Goal: Transaction & Acquisition: Obtain resource

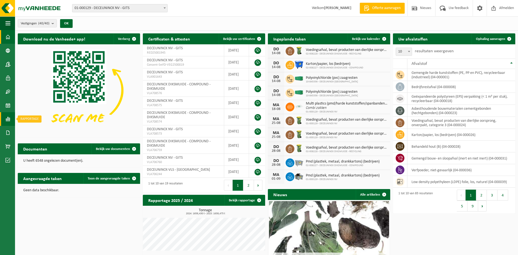
click at [9, 117] on span at bounding box center [7, 119] width 5 height 14
click at [38, 128] on span "In lijstvorm" at bounding box center [41, 130] width 19 height 10
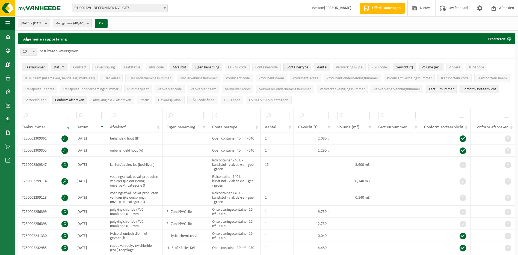
click at [84, 26] on span "Vestigingen (40/40)" at bounding box center [70, 23] width 29 height 8
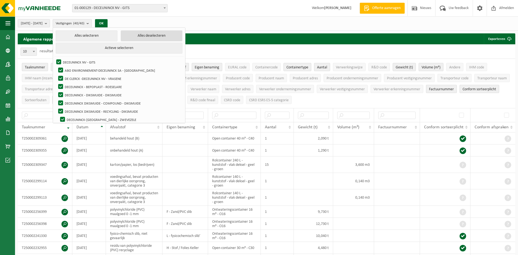
click at [146, 39] on button "Alles deselecteren" at bounding box center [152, 35] width 62 height 11
checkbox input "false"
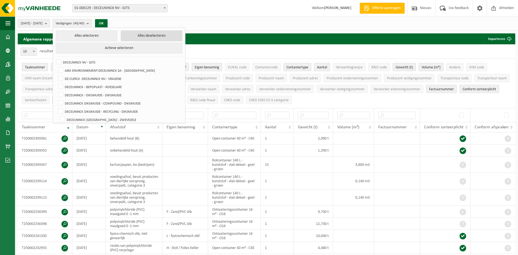
checkbox input "false"
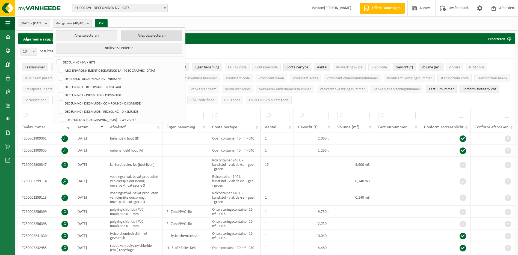
checkbox input "false"
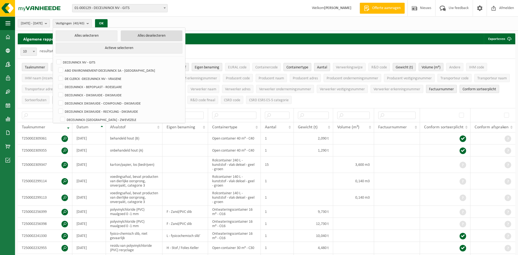
checkbox input "false"
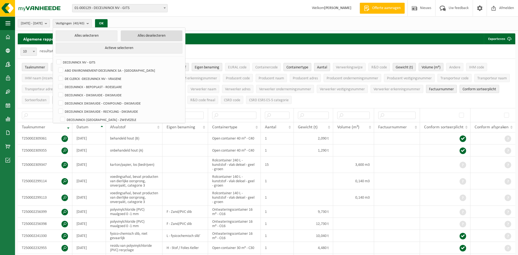
checkbox input "false"
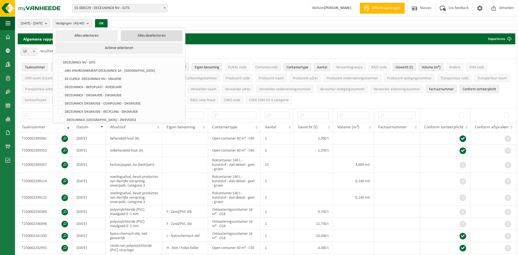
checkbox input "false"
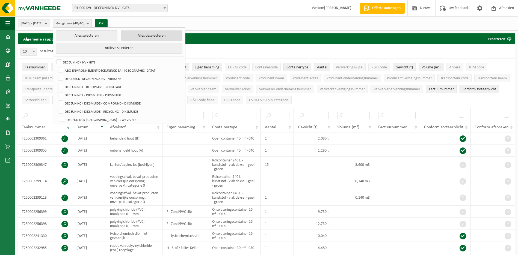
checkbox input "false"
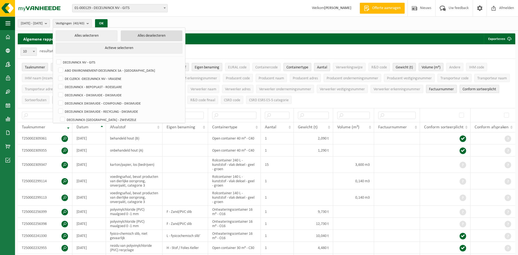
checkbox input "false"
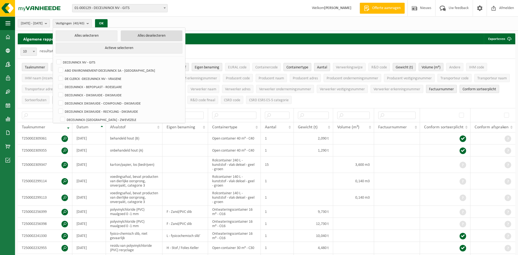
checkbox input "false"
click at [84, 60] on label "DECEUNINCK NV - GITS" at bounding box center [118, 62] width 127 height 8
click at [54, 58] on input "DECEUNINCK NV - GITS" at bounding box center [54, 58] width 0 height 0
checkbox input "true"
click at [106, 22] on button "OK" at bounding box center [99, 23] width 13 height 9
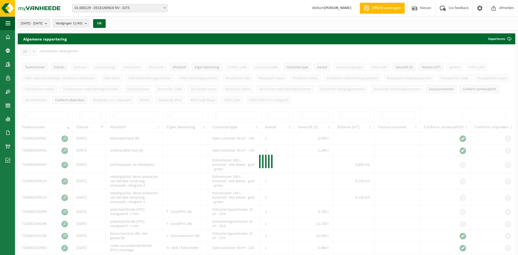
click at [43, 24] on span "2025-03-01 - 2025-08-14" at bounding box center [32, 23] width 22 height 8
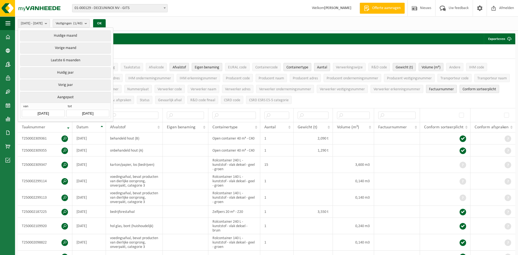
click at [45, 111] on input "2025-03-01" at bounding box center [43, 113] width 43 height 7
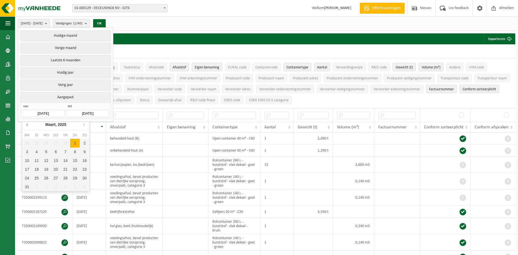
click at [25, 125] on icon at bounding box center [27, 124] width 9 height 9
click at [85, 124] on icon at bounding box center [83, 124] width 9 height 9
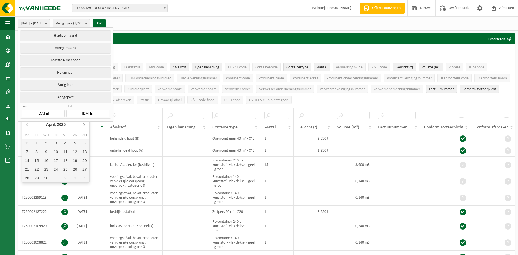
click at [85, 124] on icon at bounding box center [83, 124] width 9 height 9
click at [83, 142] on div "1" at bounding box center [85, 142] width 10 height 9
type input "2025-06-01"
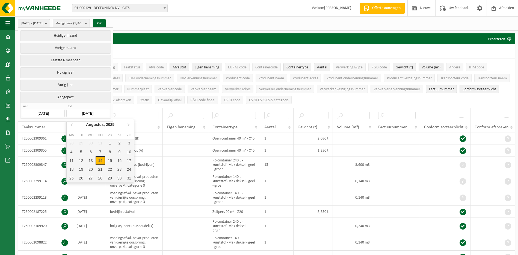
click at [90, 112] on input "2025-08-14" at bounding box center [87, 113] width 43 height 7
click at [72, 124] on icon at bounding box center [71, 124] width 1 height 3
click at [70, 186] on div "30" at bounding box center [72, 186] width 10 height 9
type input "2025-06-30"
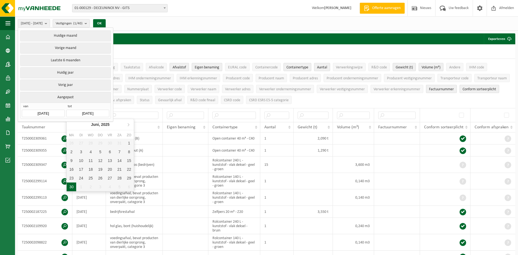
type input "2025-06-01"
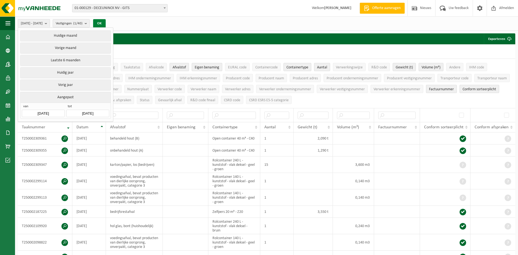
click at [106, 22] on button "OK" at bounding box center [99, 23] width 13 height 9
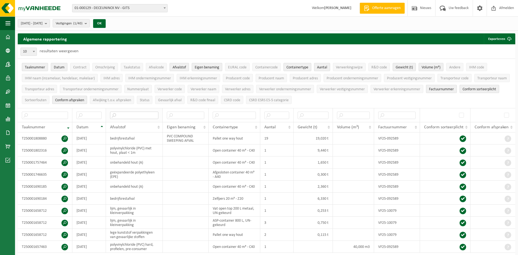
click at [144, 116] on input "text" at bounding box center [134, 114] width 48 height 7
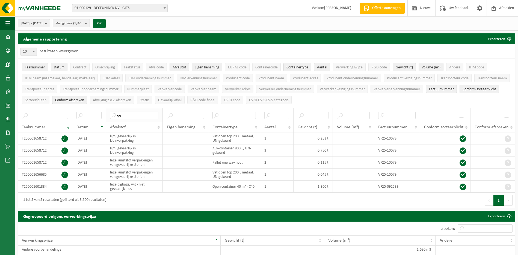
type input "g"
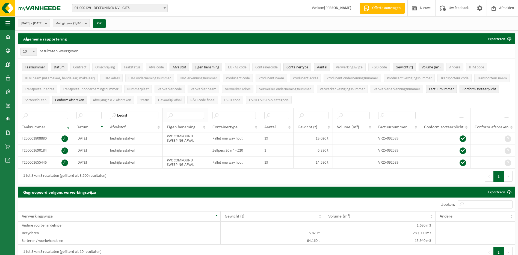
type input "bedrijf"
drag, startPoint x: 182, startPoint y: 114, endPoint x: 145, endPoint y: 111, distance: 37.5
click at [145, 111] on tr "bedrijf" at bounding box center [267, 115] width 498 height 14
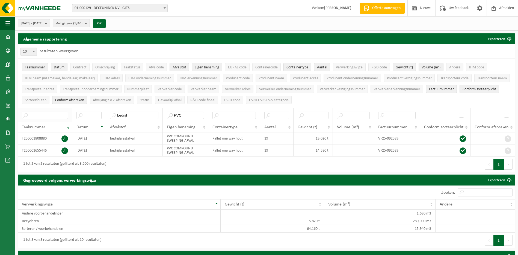
type input "PVC"
click at [335, 165] on div "Eerste Vorige 1 Volgende Laatste" at bounding box center [391, 163] width 249 height 15
click at [390, 149] on td "VF25-092589" at bounding box center [397, 150] width 46 height 12
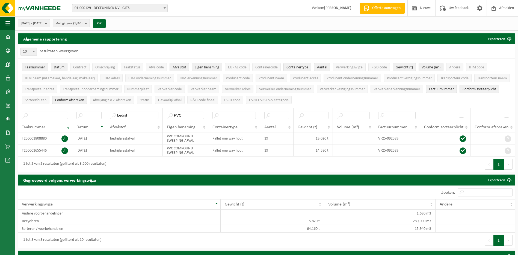
drag, startPoint x: 390, startPoint y: 149, endPoint x: 389, endPoint y: 158, distance: 8.8
click at [389, 158] on div "Eerste Vorige 1 Volgende Laatste" at bounding box center [391, 163] width 249 height 15
click at [389, 151] on td "VF25-092589" at bounding box center [397, 150] width 46 height 12
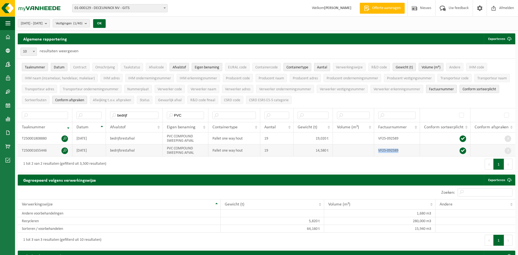
copy td "VF25-092589"
click at [394, 139] on td "VF25-092589" at bounding box center [397, 138] width 46 height 12
click at [396, 138] on td "VF25-092589" at bounding box center [397, 138] width 46 height 12
copy td "092589"
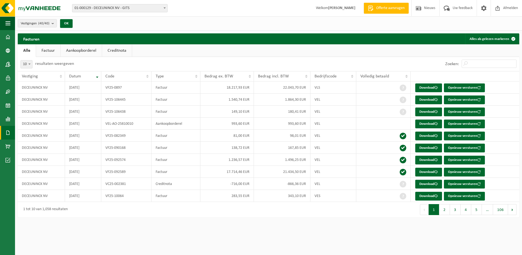
click at [48, 49] on link "Factuur" at bounding box center [48, 50] width 24 height 13
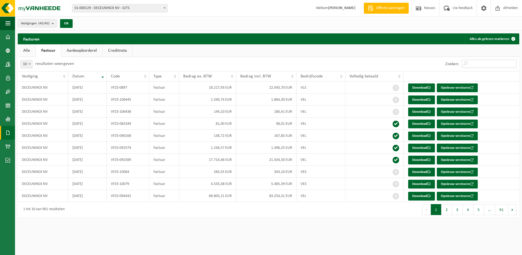
click at [479, 64] on input "Zoeken:" at bounding box center [489, 64] width 55 height 8
paste input "VF25-092589"
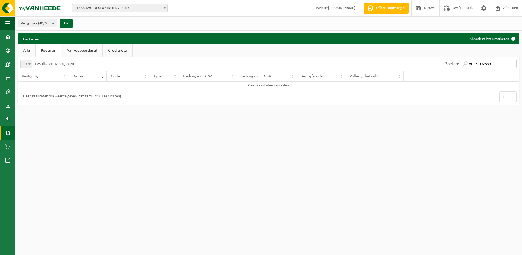
type input "VF25-092589"
drag, startPoint x: 20, startPoint y: 51, endPoint x: 125, endPoint y: 67, distance: 106.2
click at [21, 51] on link "Alle" at bounding box center [27, 50] width 18 height 13
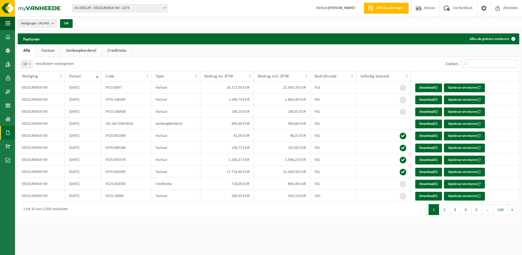
click at [476, 67] on input "Zoeken:" at bounding box center [489, 64] width 55 height 8
paste input "VF25-092589"
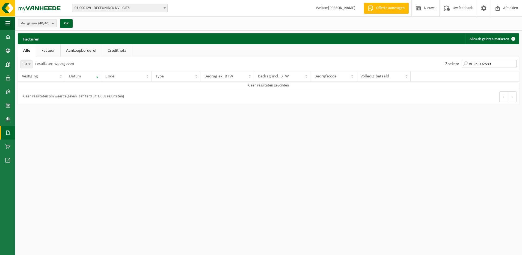
type input "VF25-092589"
click at [47, 53] on link "Factuur" at bounding box center [48, 50] width 24 height 13
drag, startPoint x: 500, startPoint y: 66, endPoint x: 393, endPoint y: 63, distance: 106.3
click at [400, 64] on div "Zoeken: VF25-092589" at bounding box center [394, 64] width 251 height 14
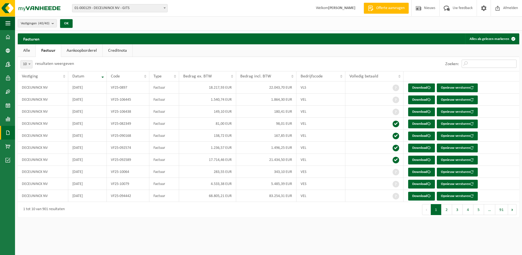
paste input "092589"
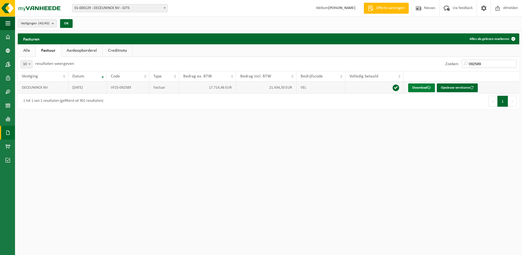
type input "092589"
click at [420, 88] on link "Download" at bounding box center [421, 87] width 27 height 9
